Goal: Transaction & Acquisition: Purchase product/service

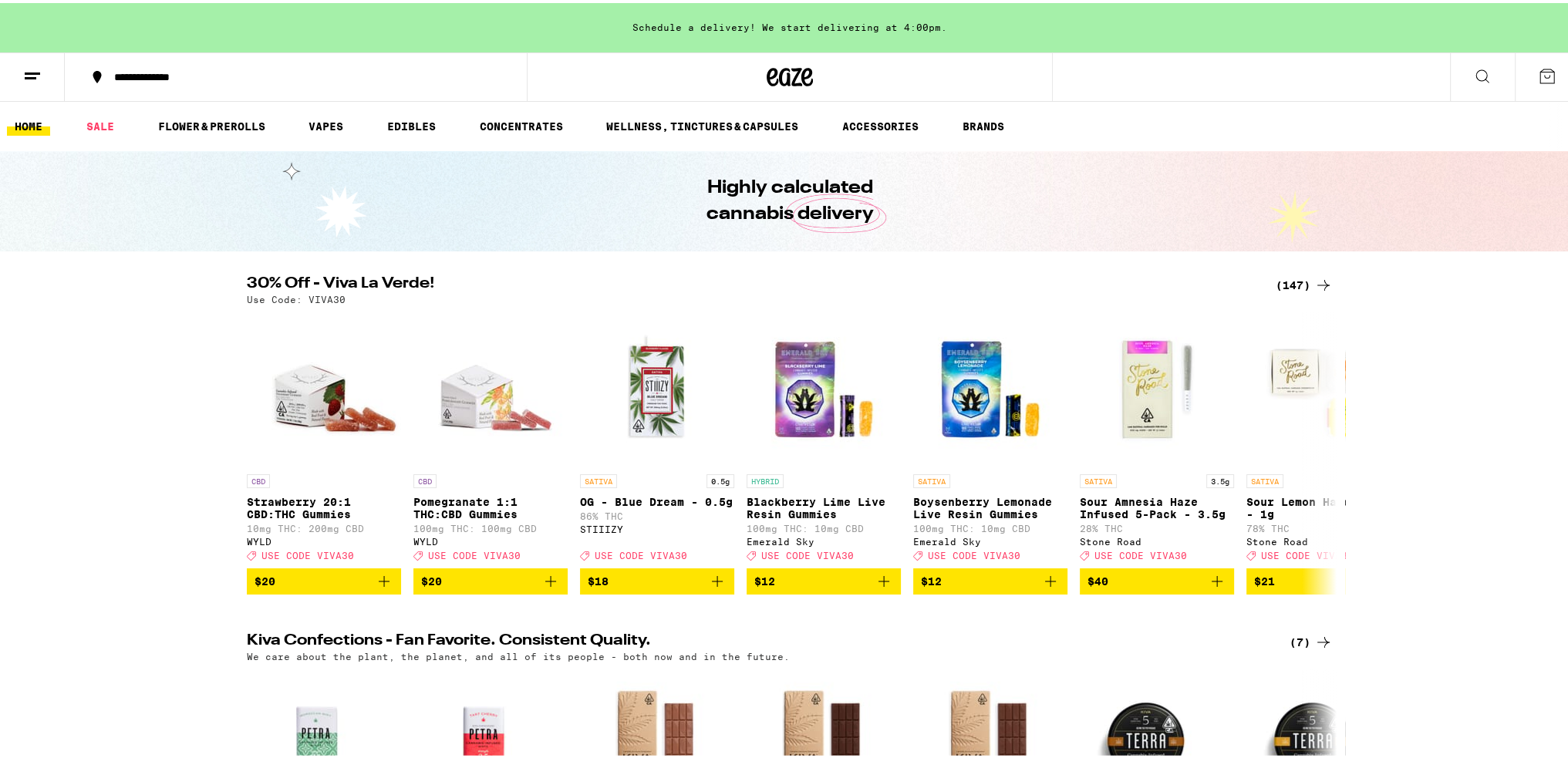
click at [1314, 286] on icon at bounding box center [1323, 282] width 19 height 19
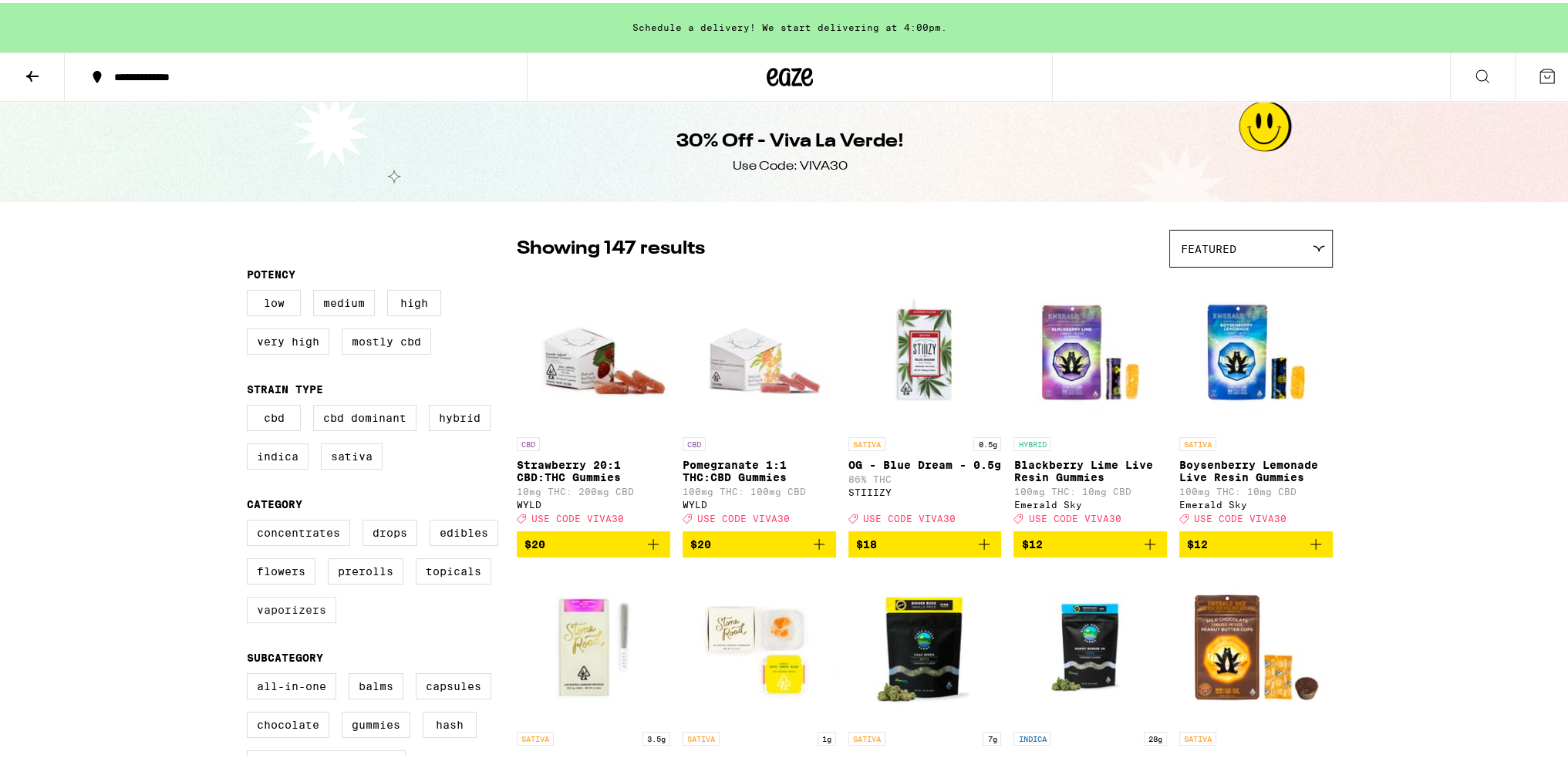
click at [310, 619] on label "Vaporizers" at bounding box center [291, 606] width 90 height 27
click at [251, 520] on input "Vaporizers" at bounding box center [250, 519] width 1 height 1
checkbox input "true"
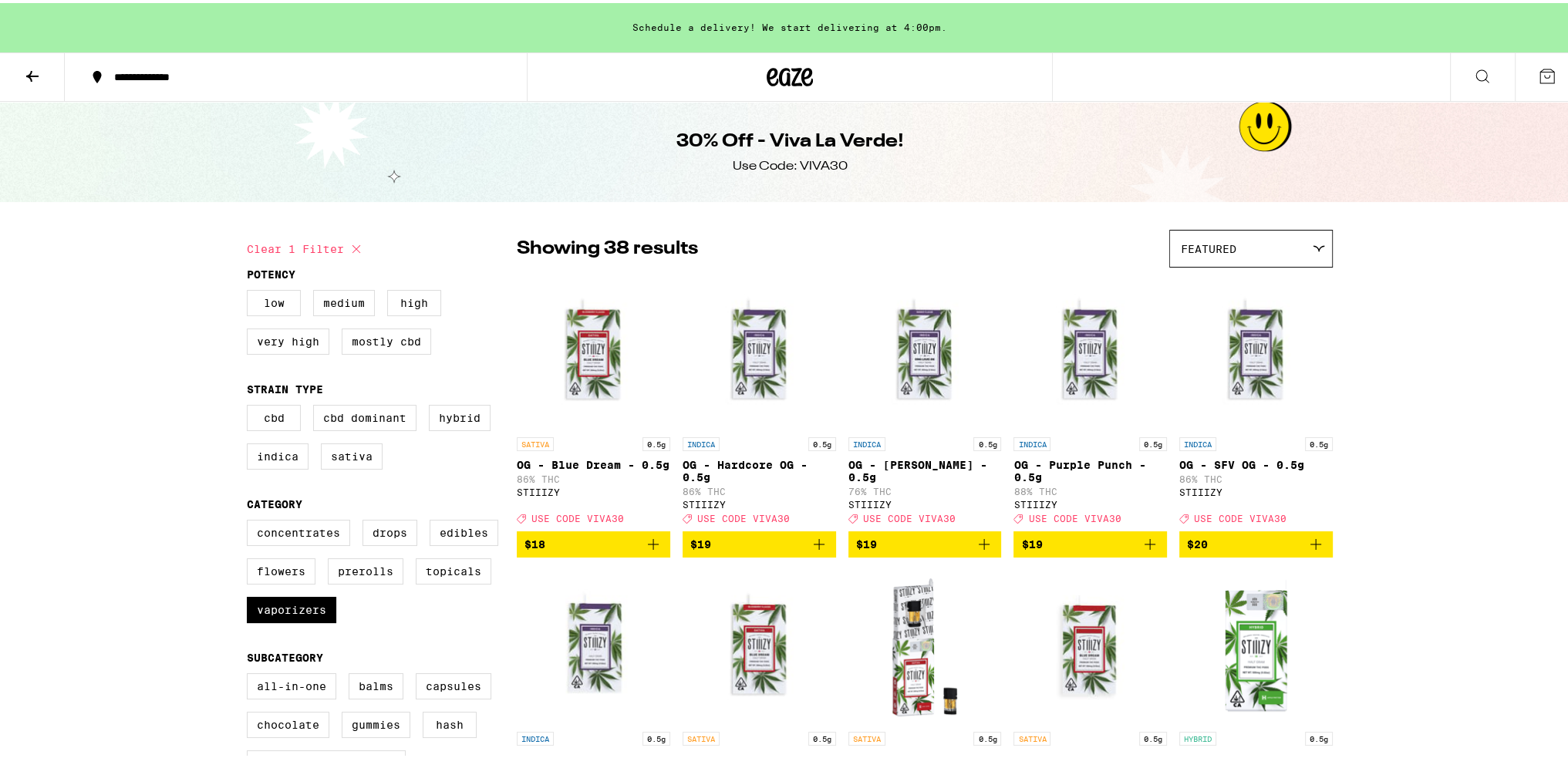
click at [1287, 253] on div "Featured" at bounding box center [1250, 245] width 162 height 36
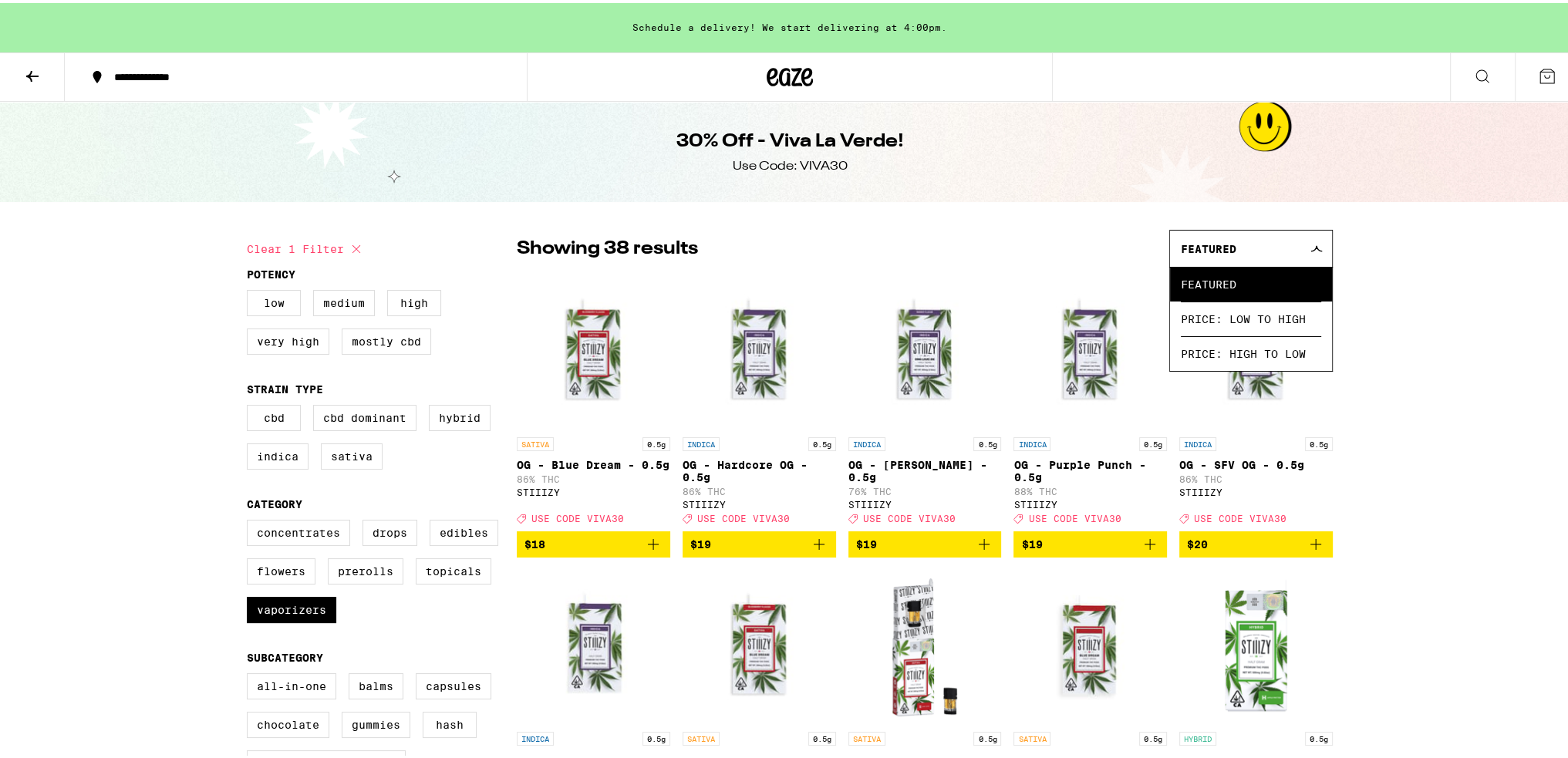
click at [1286, 252] on div "Featured" at bounding box center [1250, 245] width 162 height 36
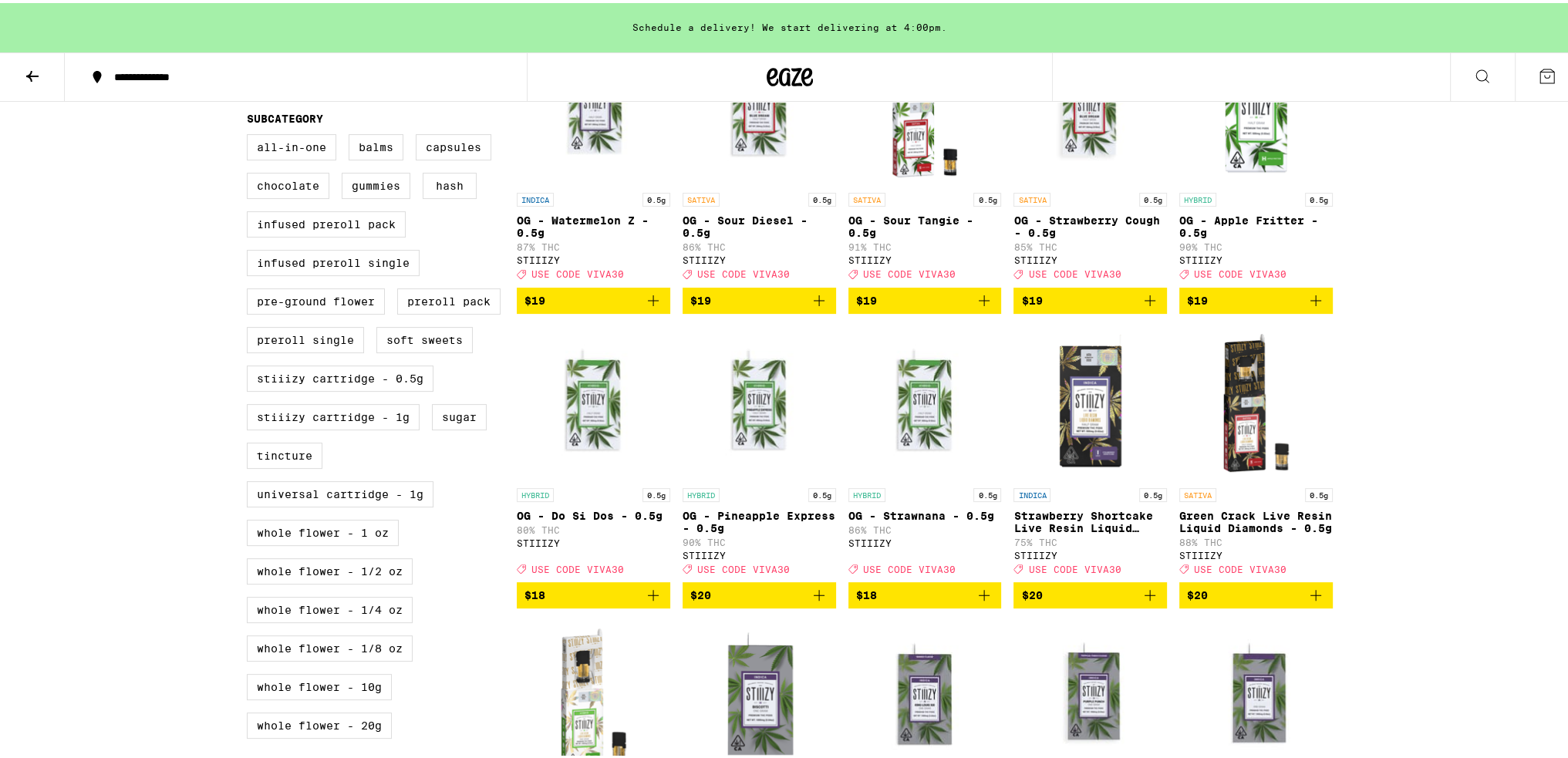
scroll to position [540, 0]
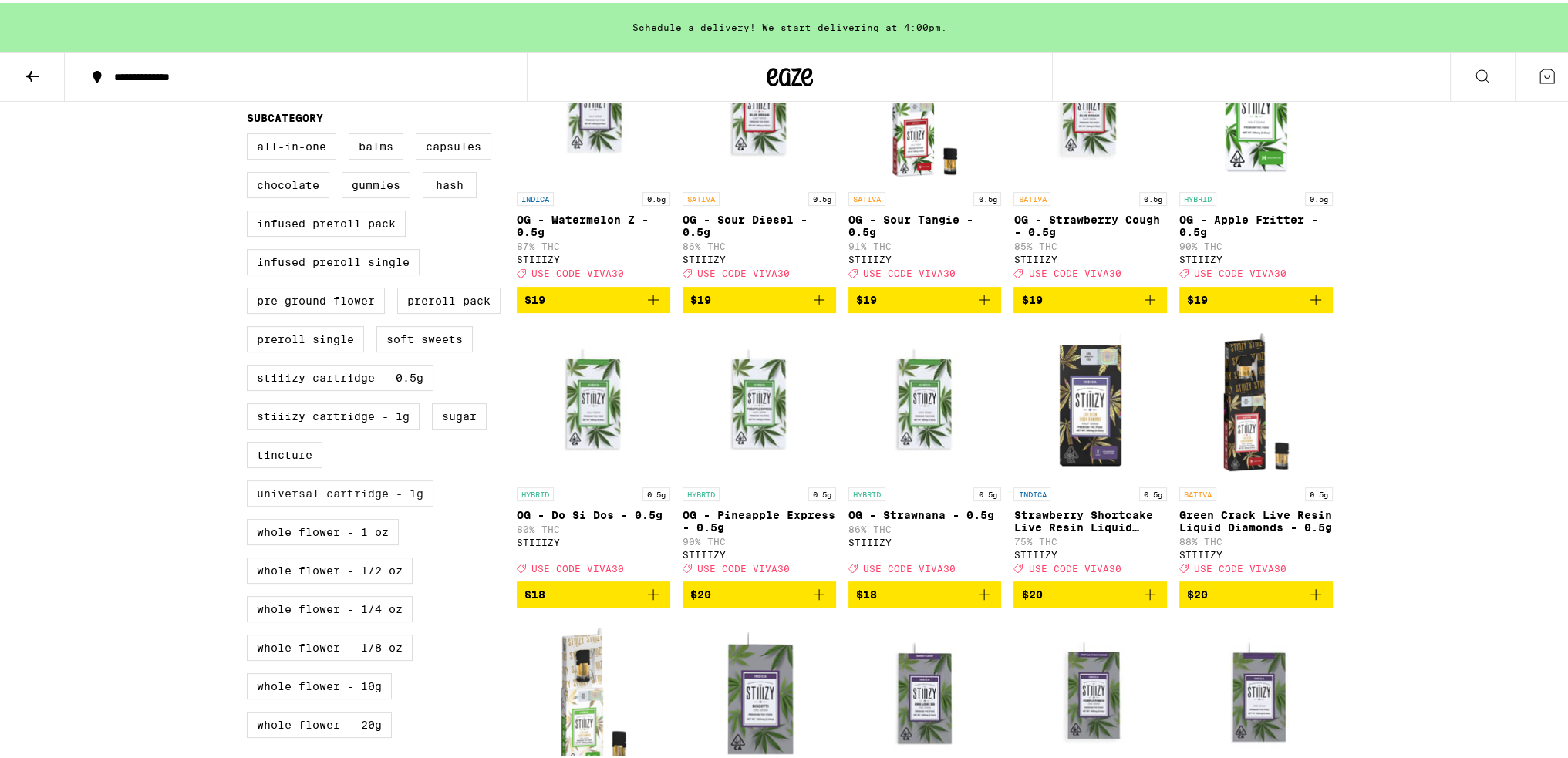
click at [322, 504] on label "Universal Cartridge - 1g" at bounding box center [340, 490] width 186 height 27
click at [251, 133] on input "Universal Cartridge - 1g" at bounding box center [250, 133] width 1 height 1
checkbox input "true"
